Goal: Task Accomplishment & Management: Manage account settings

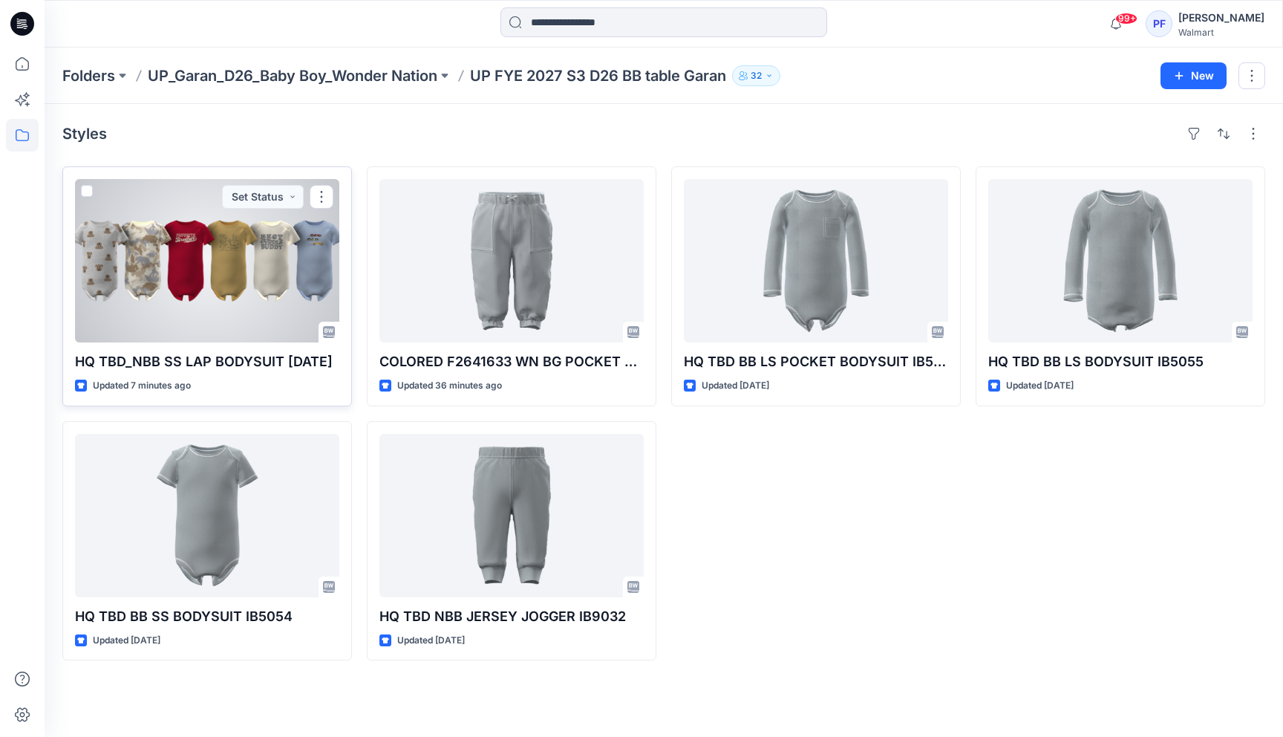
click at [239, 272] on div at bounding box center [207, 260] width 264 height 163
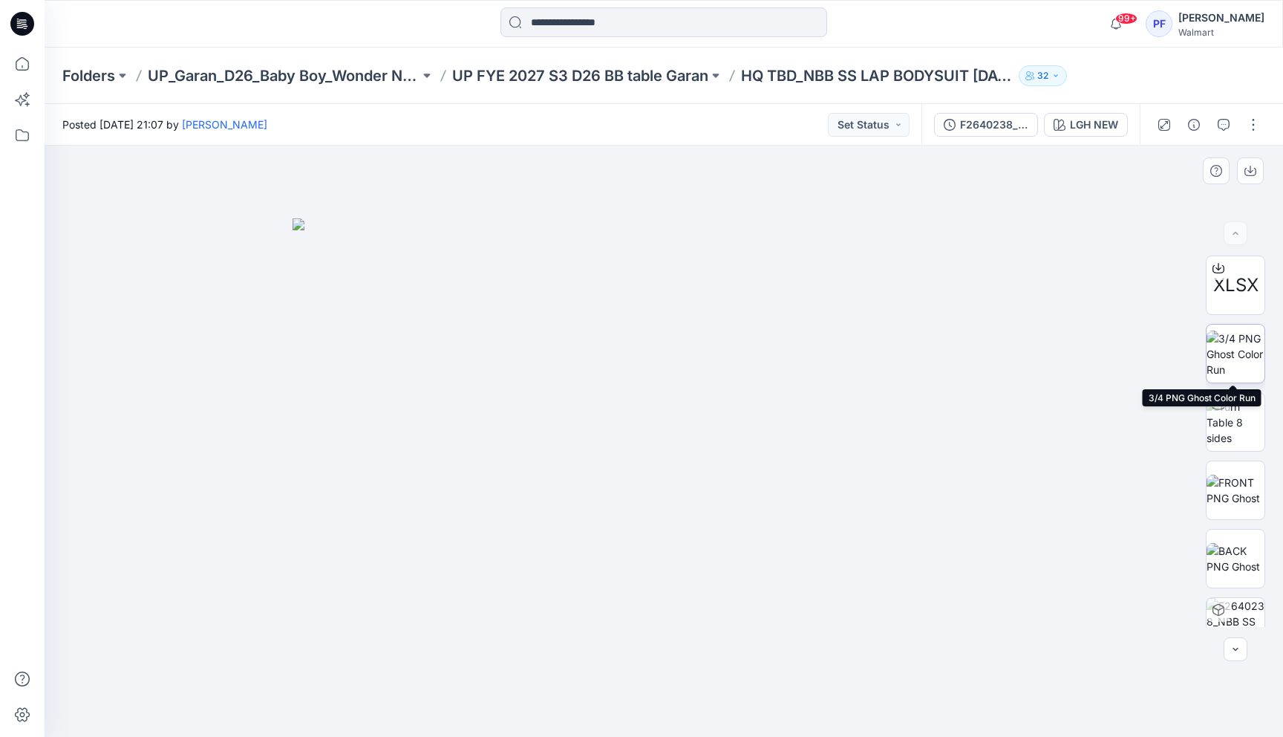
click at [1243, 342] on img at bounding box center [1236, 354] width 58 height 47
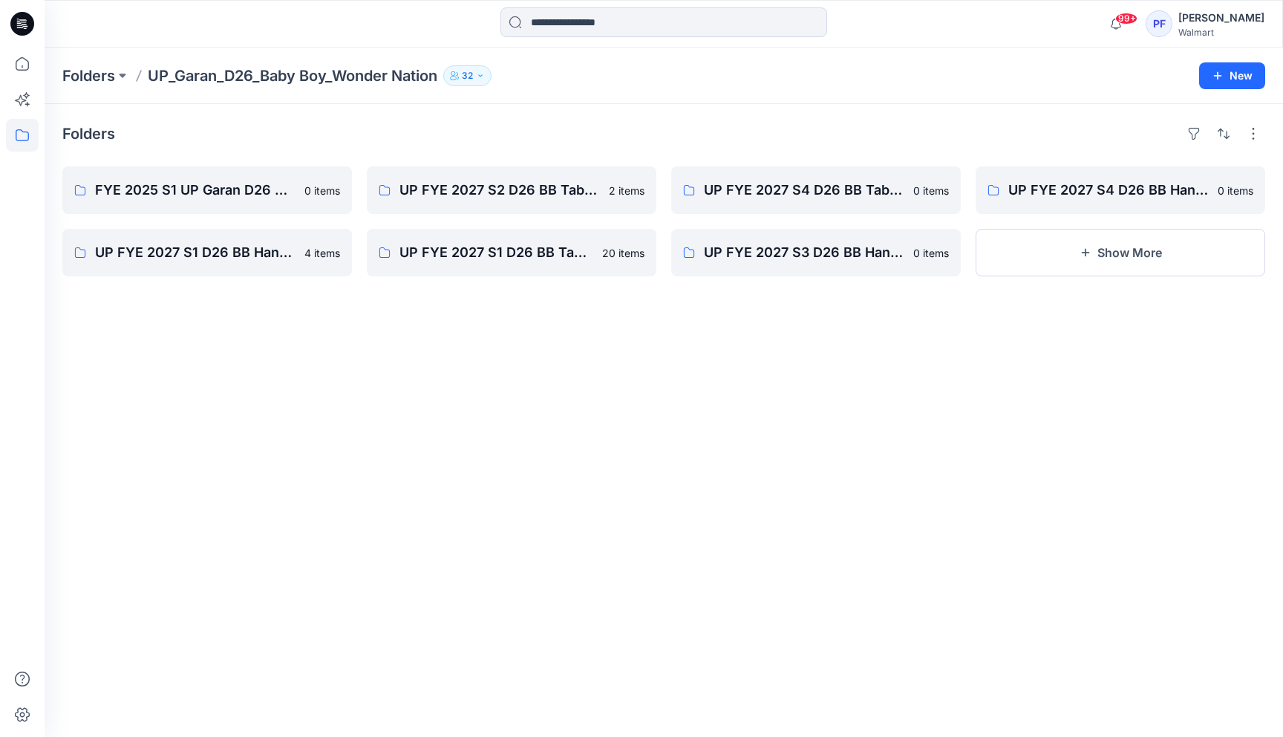
click at [672, 381] on div "Folders FYE 2025 S1 UP Garan D26 Baby Boy 0 items UP FYE 2027 S1 D26 BB Hanging…" at bounding box center [664, 420] width 1239 height 633
click at [82, 77] on p "Folders" at bounding box center [88, 75] width 53 height 21
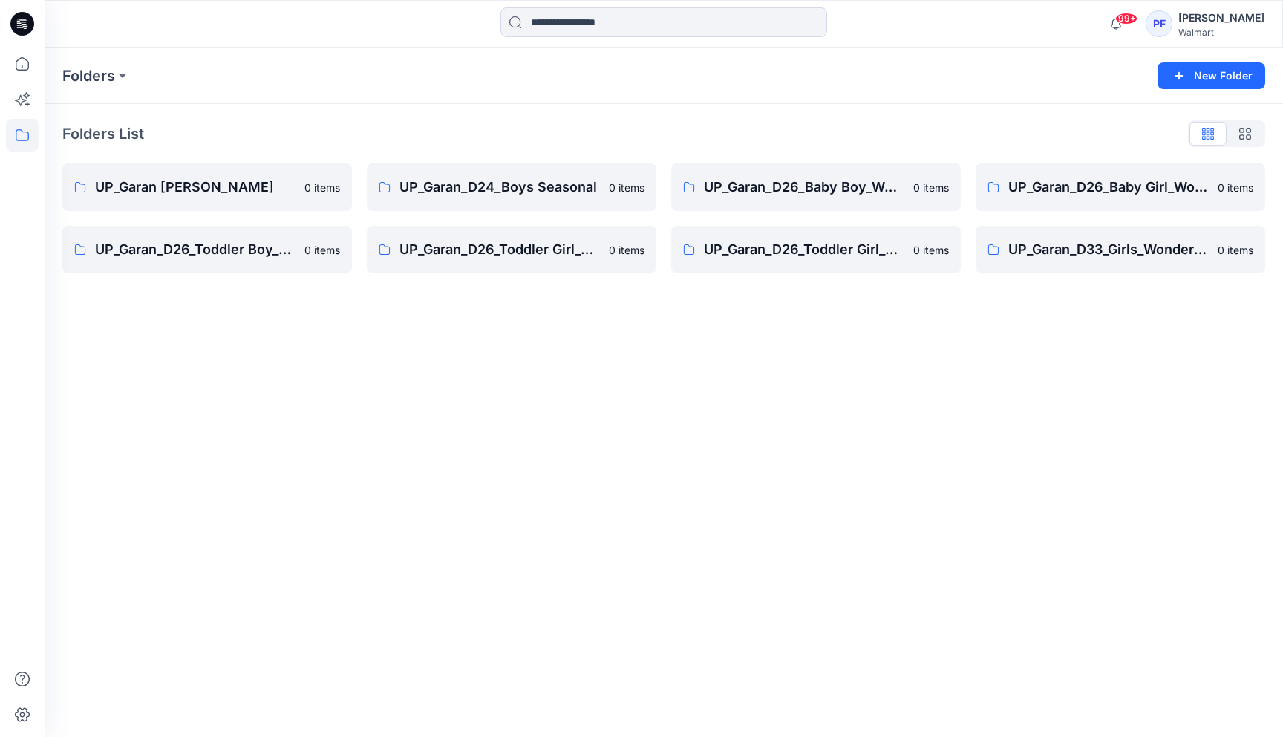
click at [768, 434] on div "Folders New Folder Folders List UP_Garan Littles 0 items UP_Garan_D26_Toddler B…" at bounding box center [664, 392] width 1239 height 689
click at [512, 265] on link "UP_Garan_D26_Toddler Girl_Seasonal 0 items" at bounding box center [512, 250] width 290 height 48
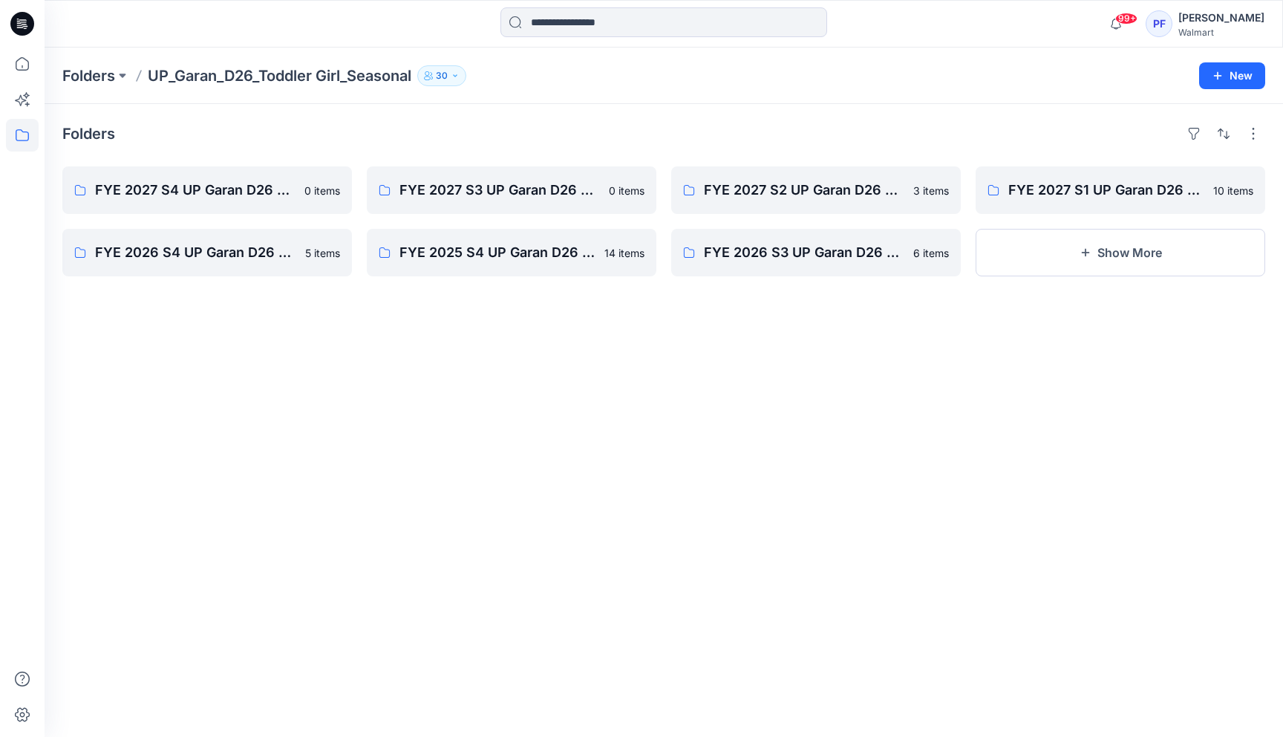
click at [523, 345] on div "Folders FYE 2027 S4 UP Garan D26 Toddler Girl_Seasonal 0 items FYE 2026 S4 UP G…" at bounding box center [664, 420] width 1239 height 633
click at [741, 504] on div "Folders FYE 2027 S4 UP Garan D26 Toddler Girl_Seasonal 0 items FYE 2026 S4 UP G…" at bounding box center [664, 420] width 1239 height 633
click at [813, 234] on link "FYE 2026 S3 UP Garan D26 Toddler Girl Seasonal" at bounding box center [816, 253] width 290 height 48
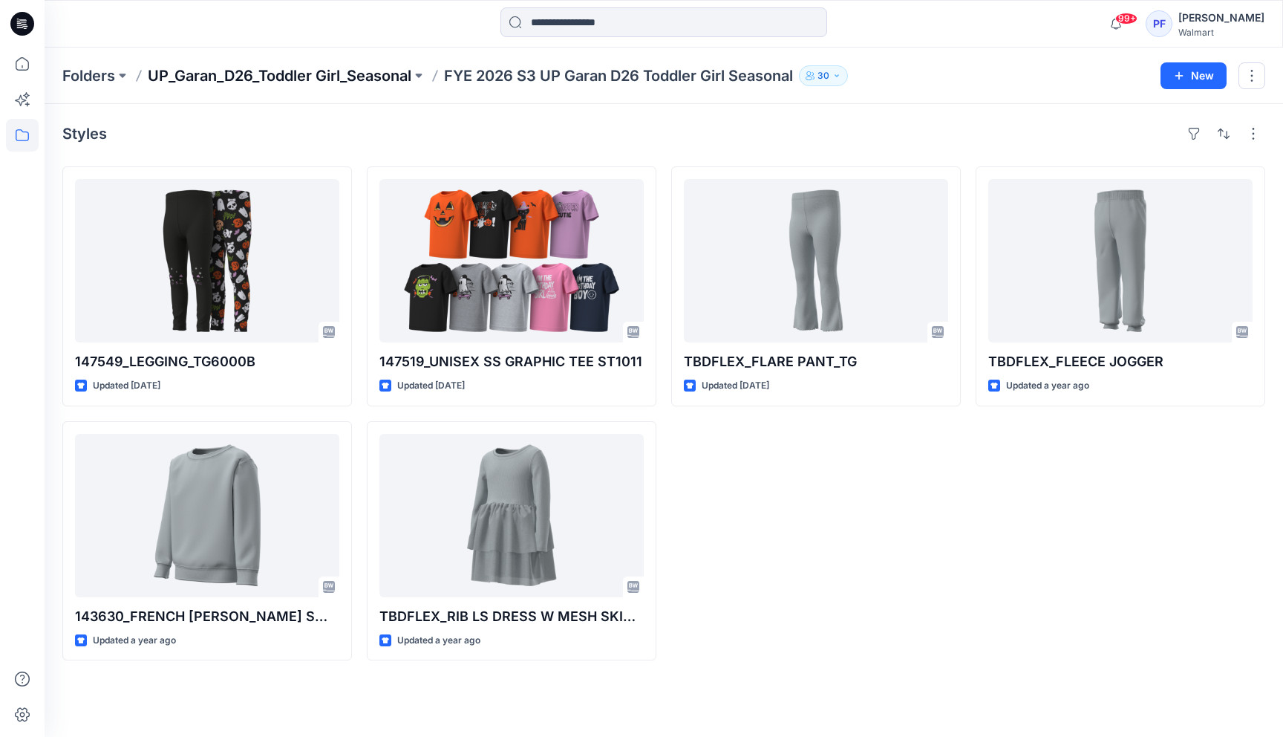
click at [314, 76] on p "UP_Garan_D26_Toddler Girl_Seasonal" at bounding box center [280, 75] width 264 height 21
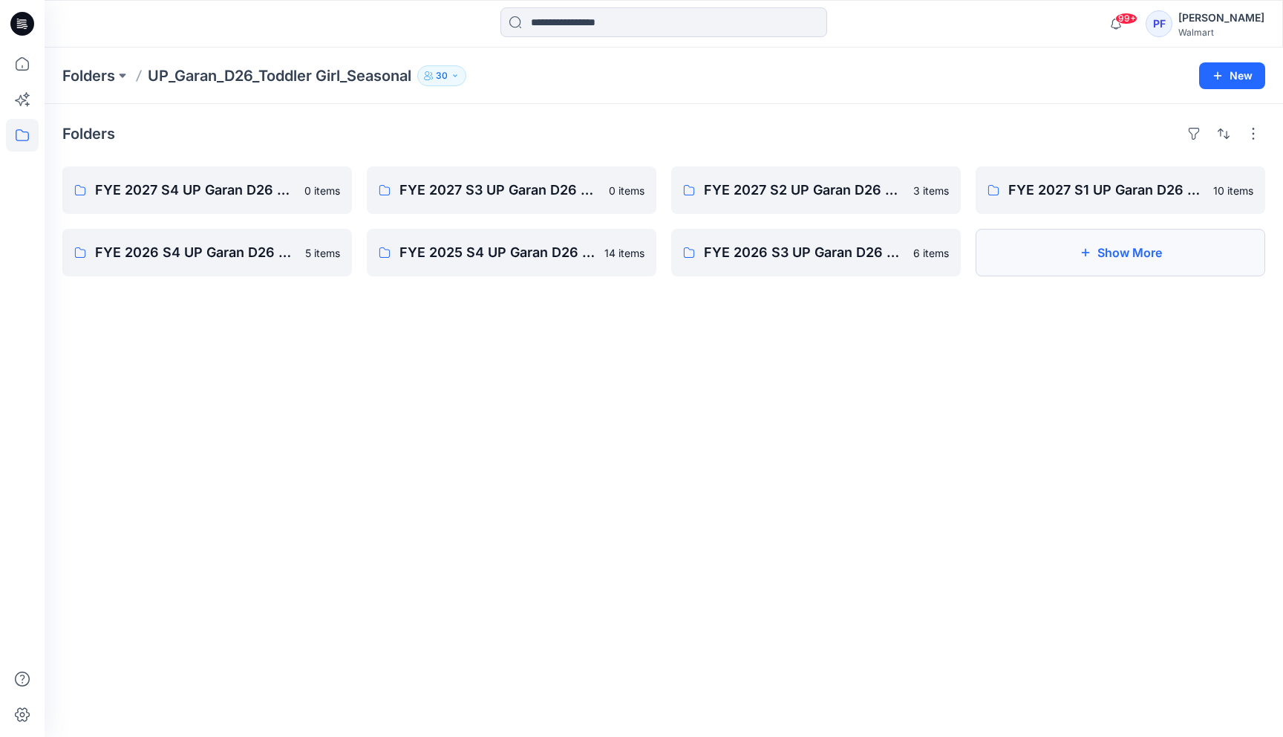
click at [1080, 270] on button "Show More" at bounding box center [1121, 253] width 290 height 48
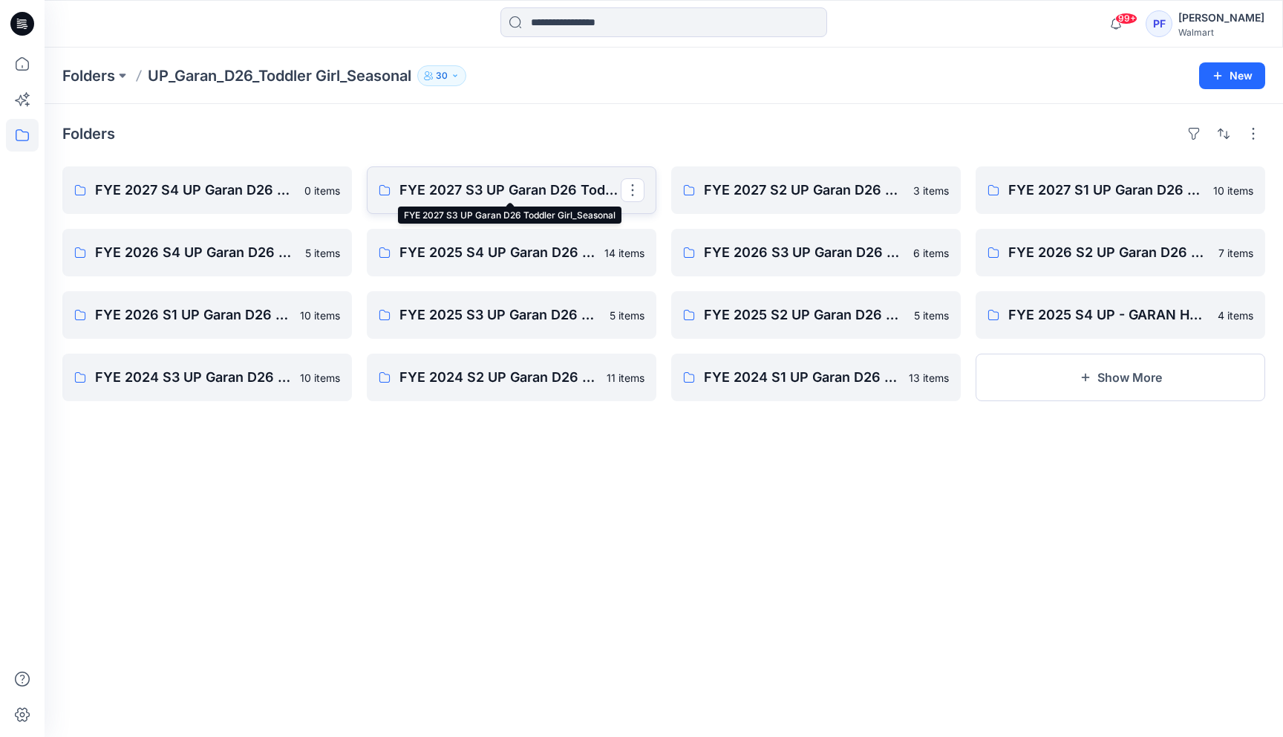
click at [484, 196] on p "FYE 2027 S3 UP Garan D26 Toddler Girl_Seasonal" at bounding box center [510, 190] width 221 height 21
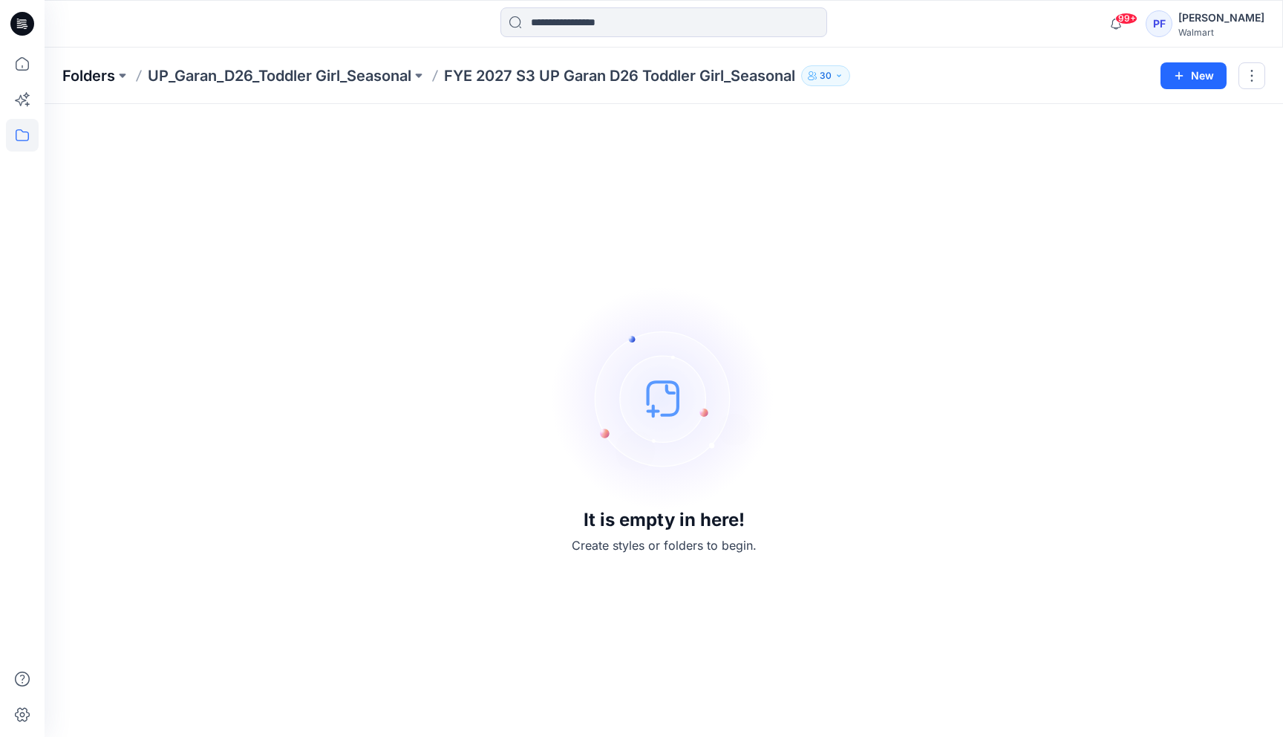
click at [99, 78] on p "Folders" at bounding box center [88, 75] width 53 height 21
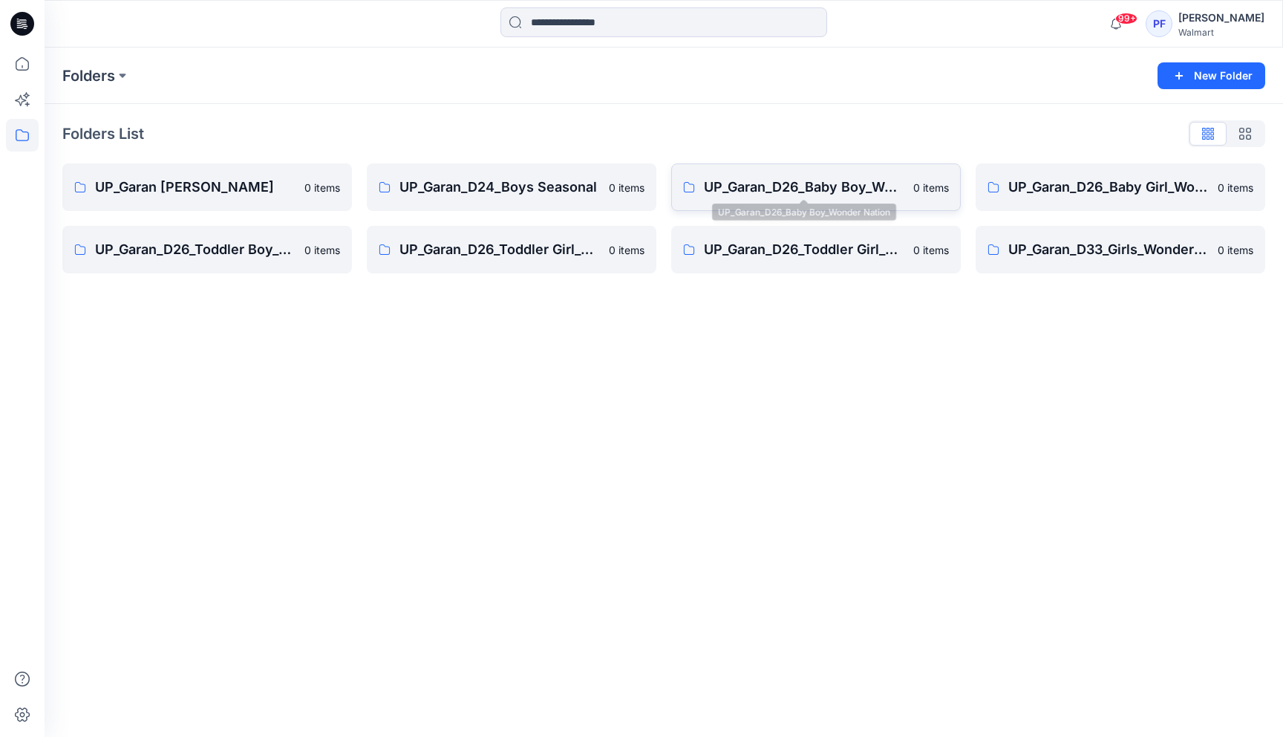
click at [825, 183] on p "UP_Garan_D26_Baby Boy_Wonder Nation" at bounding box center [804, 187] width 201 height 21
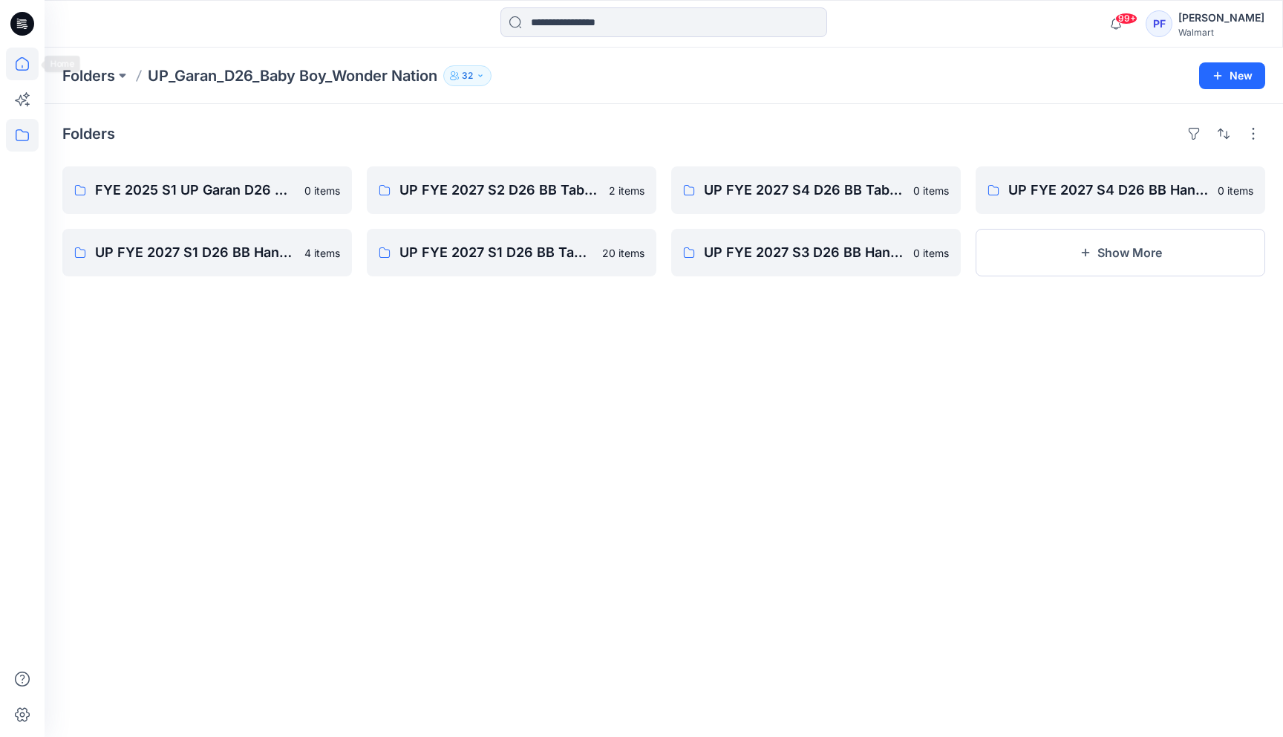
click at [10, 59] on icon at bounding box center [22, 64] width 33 height 33
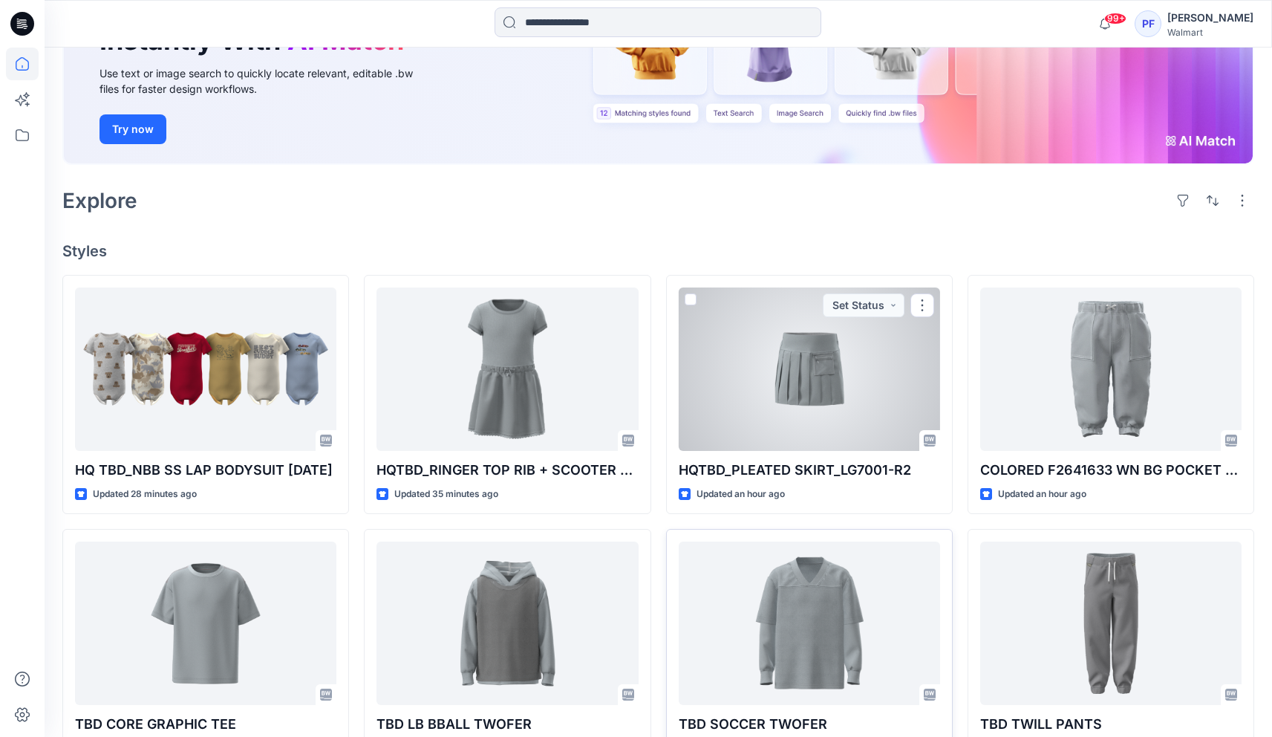
scroll to position [243, 0]
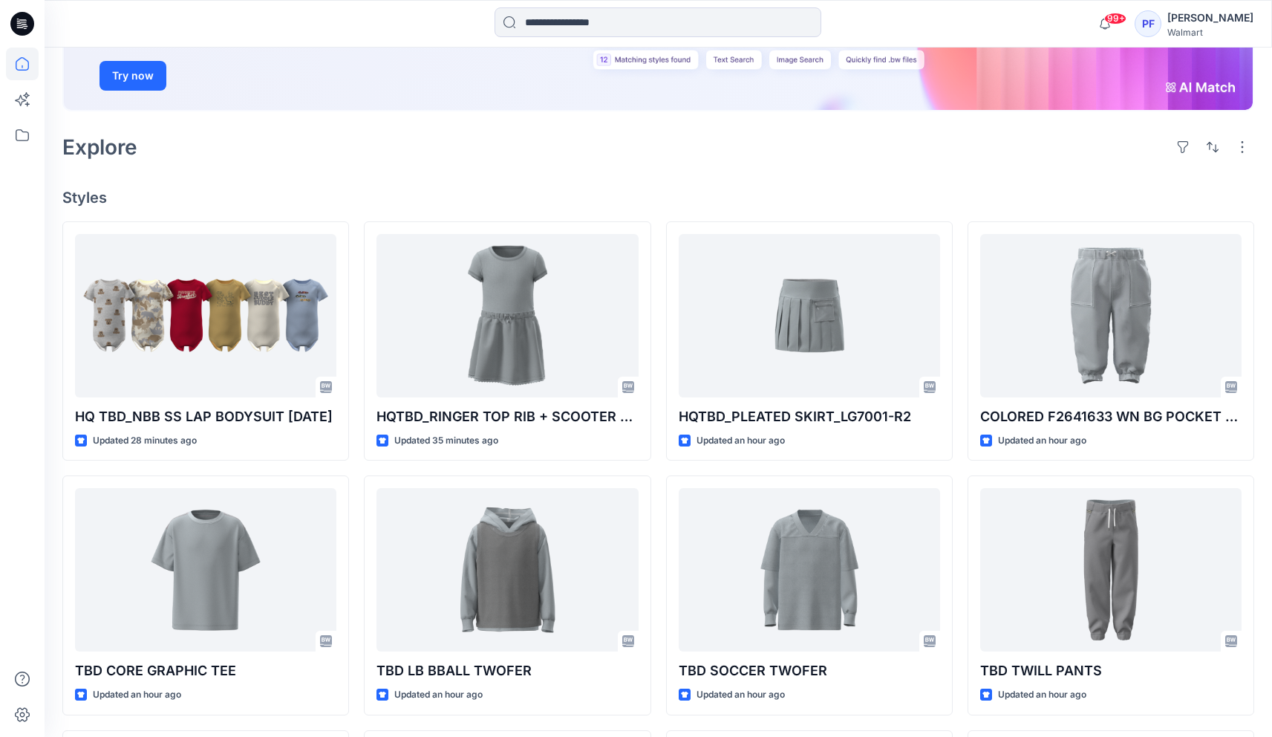
click at [652, 160] on div "Explore" at bounding box center [658, 147] width 1192 height 36
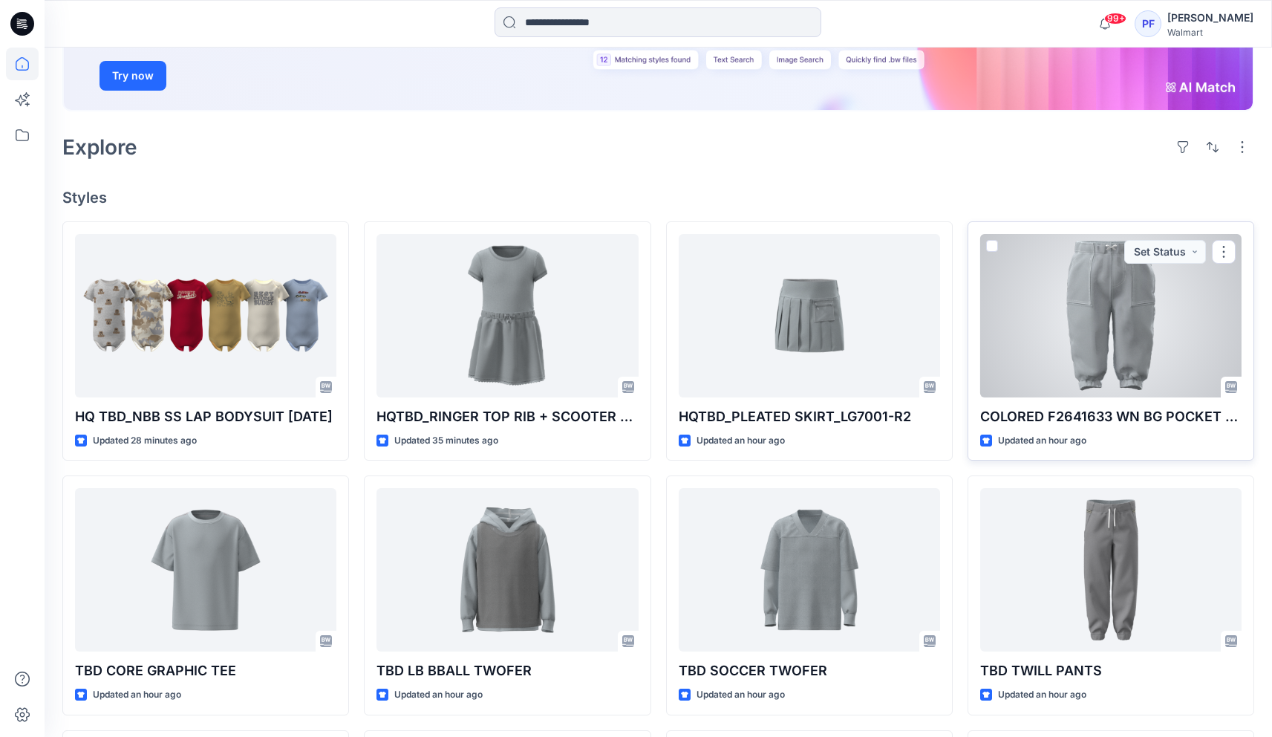
click at [1040, 298] on div at bounding box center [1110, 315] width 261 height 163
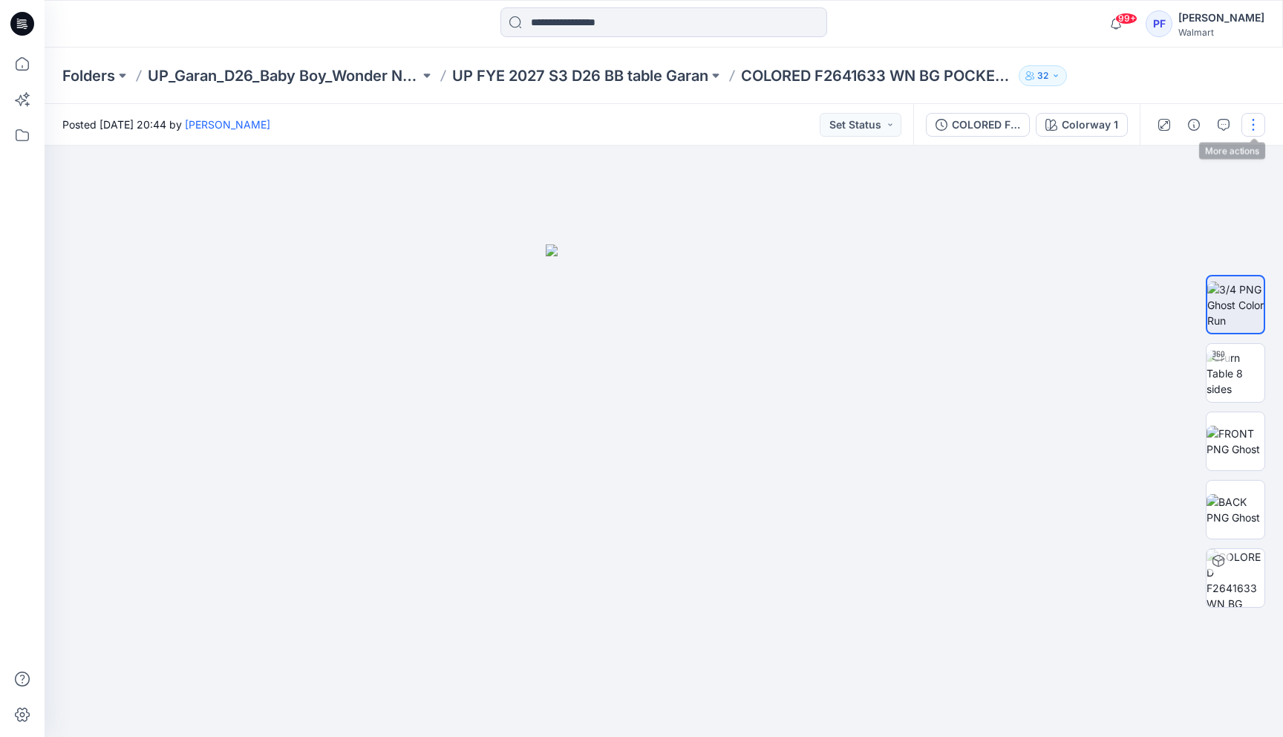
click at [1254, 124] on button "button" at bounding box center [1254, 125] width 24 height 24
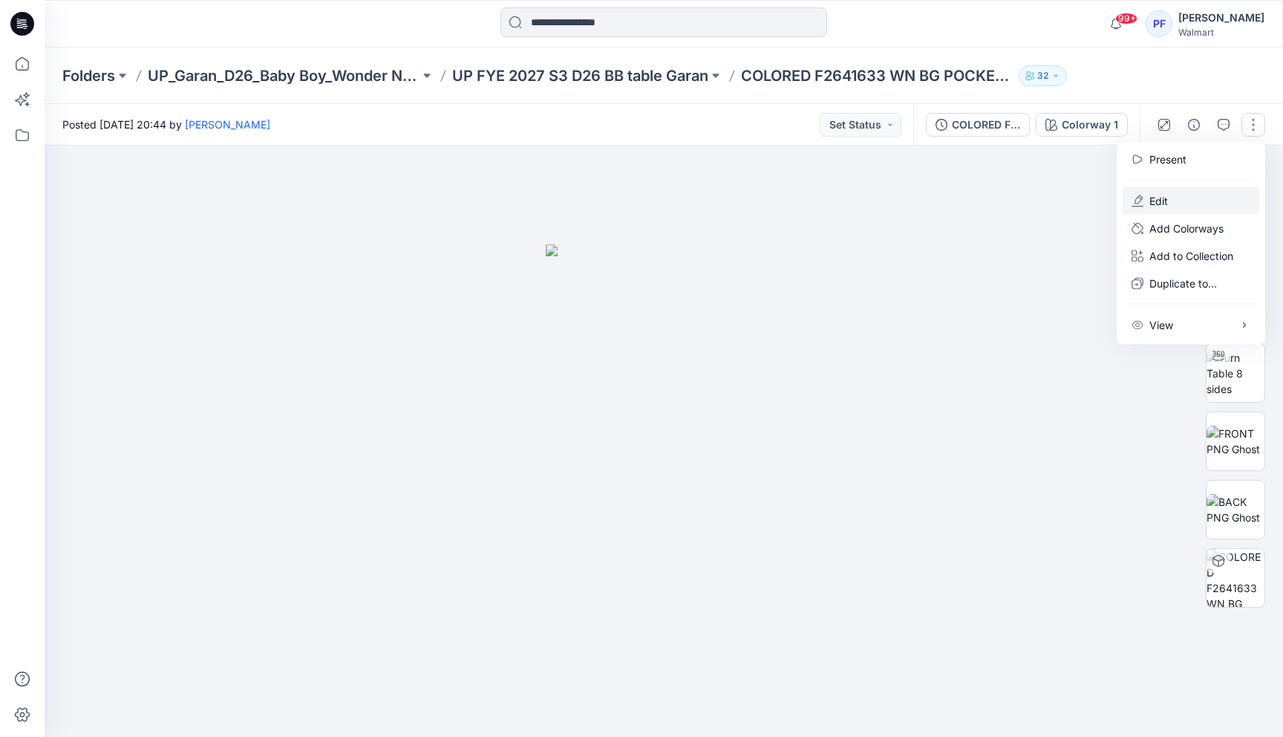
click at [1172, 194] on button "Edit" at bounding box center [1191, 200] width 137 height 27
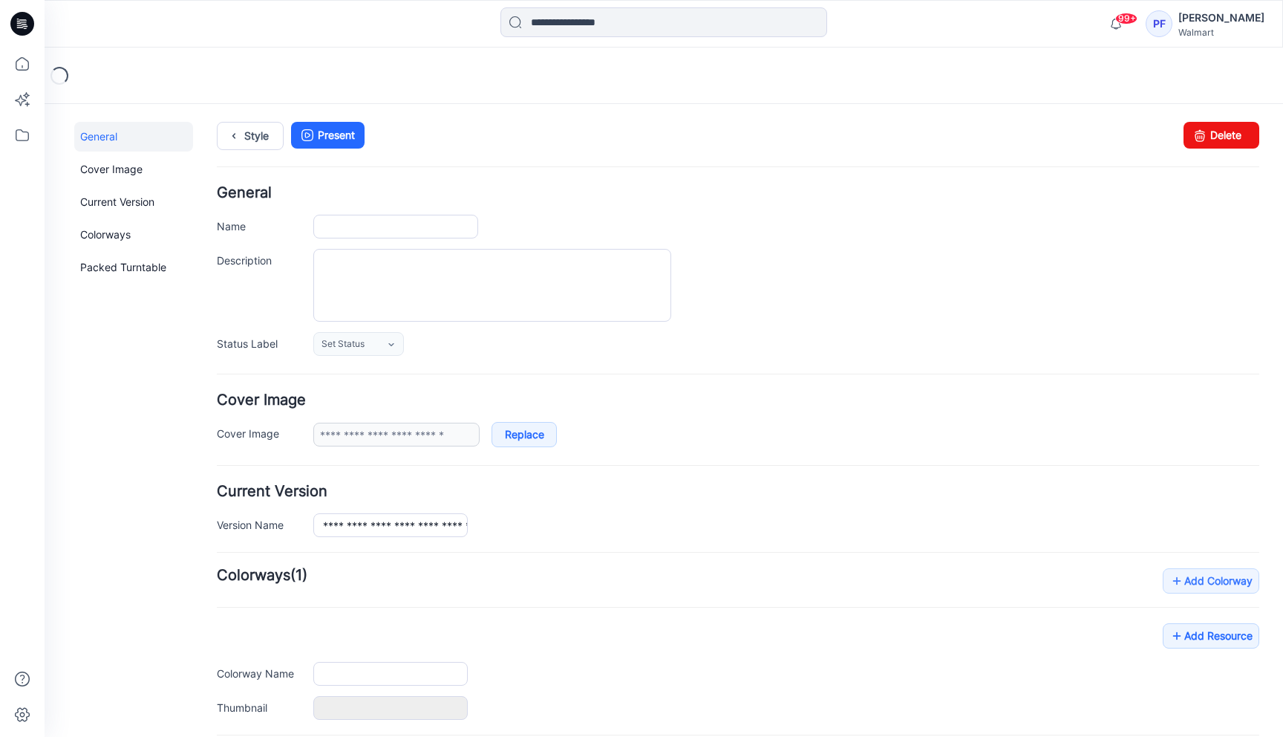
type input "**********"
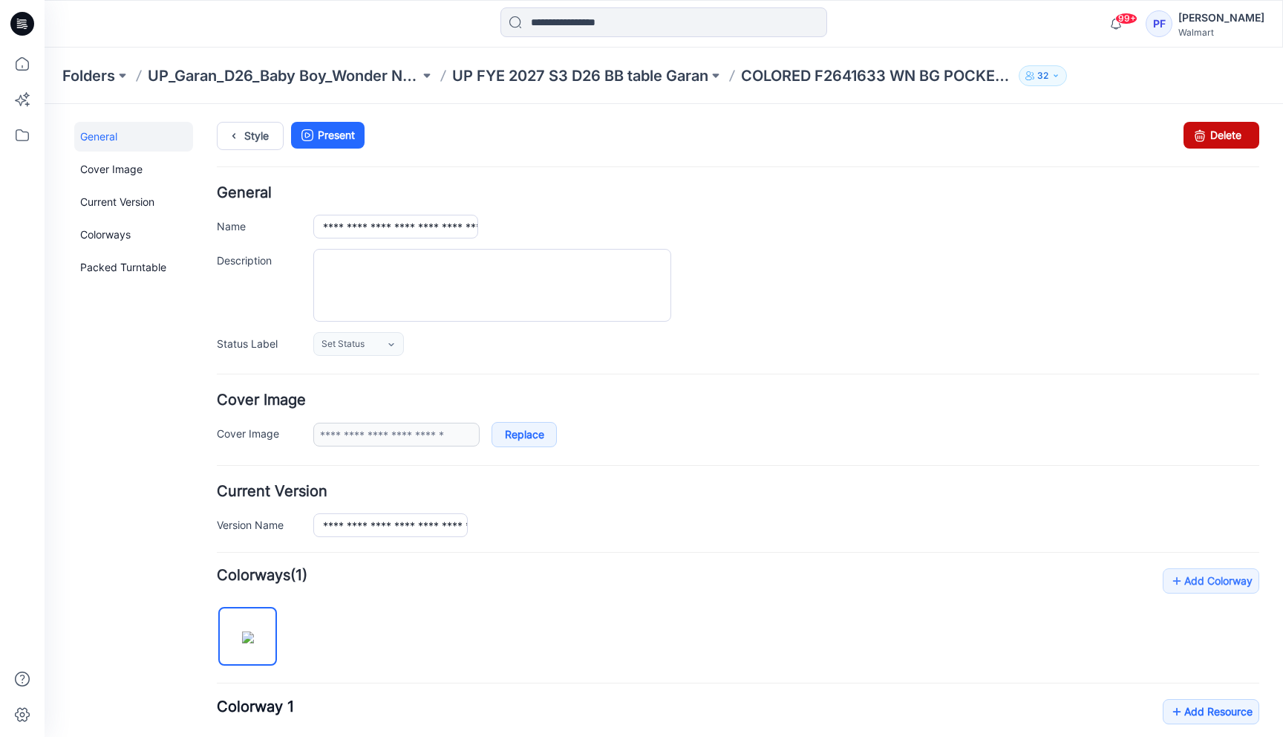
click at [1194, 139] on icon at bounding box center [1200, 135] width 21 height 27
